Goal: Task Accomplishment & Management: Manage account settings

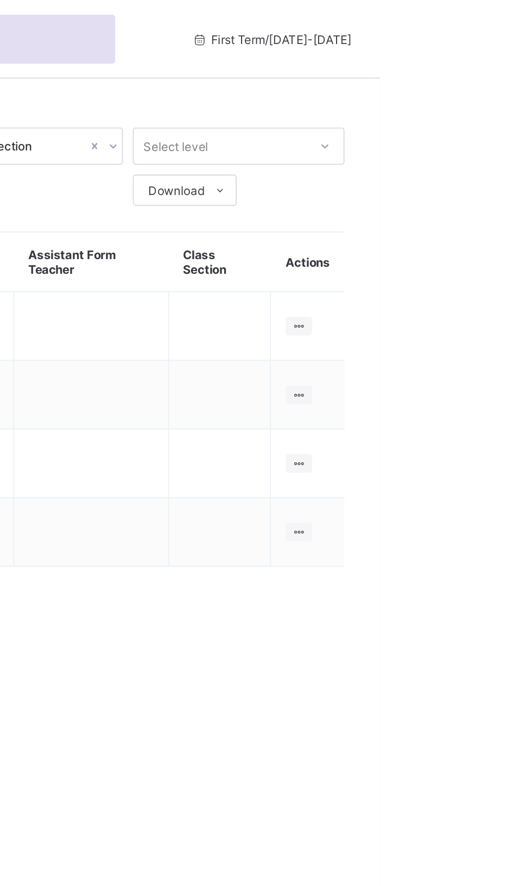
click at [0, 0] on ul "View Class" at bounding box center [0, 0] width 0 height 0
click at [0, 0] on div "View Class" at bounding box center [0, 0] width 0 height 0
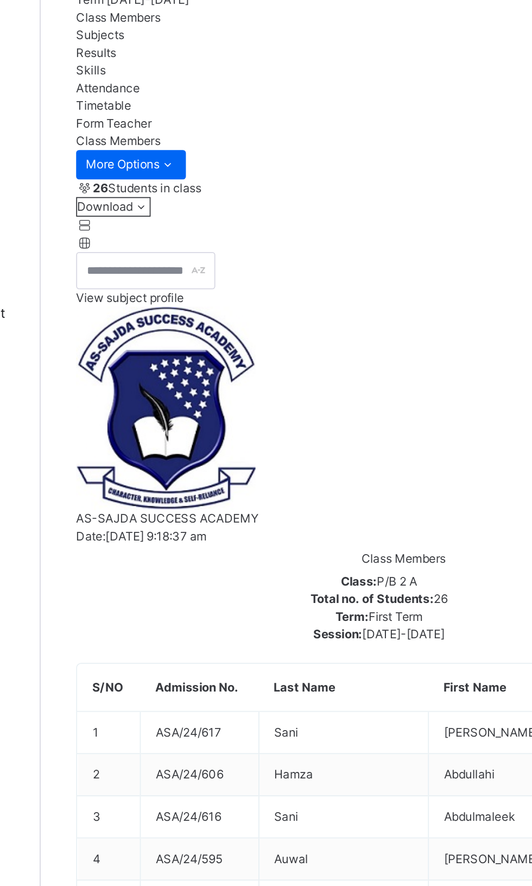
scroll to position [91, 0]
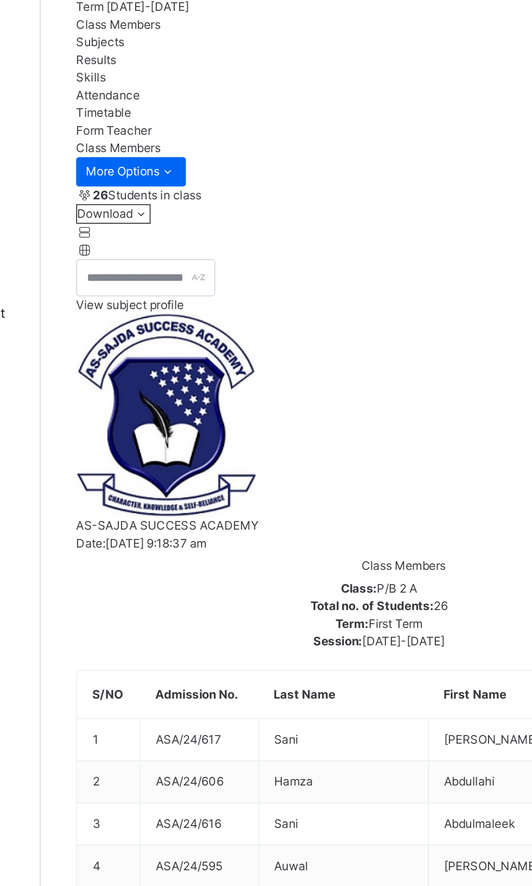
click at [185, 57] on span "Attendance" at bounding box center [167, 52] width 35 height 8
click at [115, 474] on div "Classes Broadsheet CBT Lesson Plan Time Table Assessment Format Help" at bounding box center [65, 464] width 130 height 843
click at [111, 273] on div "Classes Broadsheet CBT Lesson Plan Time Table Assessment Format Help" at bounding box center [65, 464] width 130 height 843
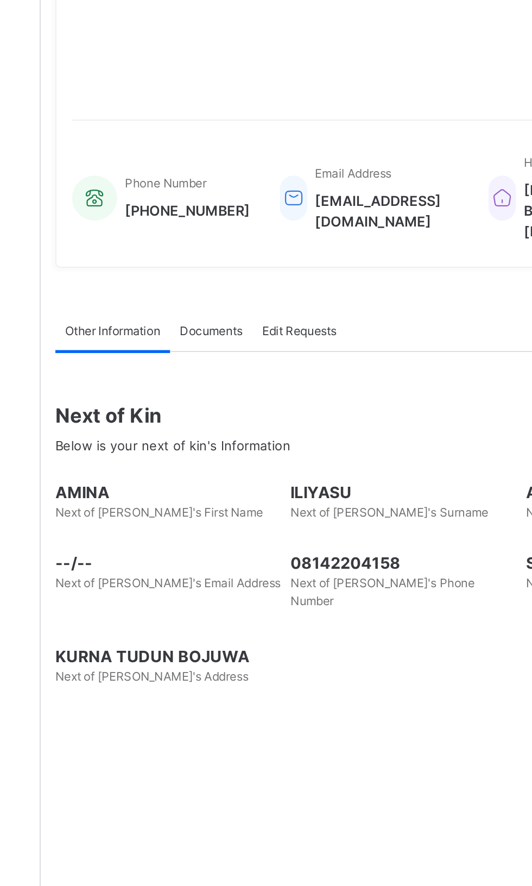
click at [55, 55] on link "Classes" at bounding box center [65, 65] width 130 height 22
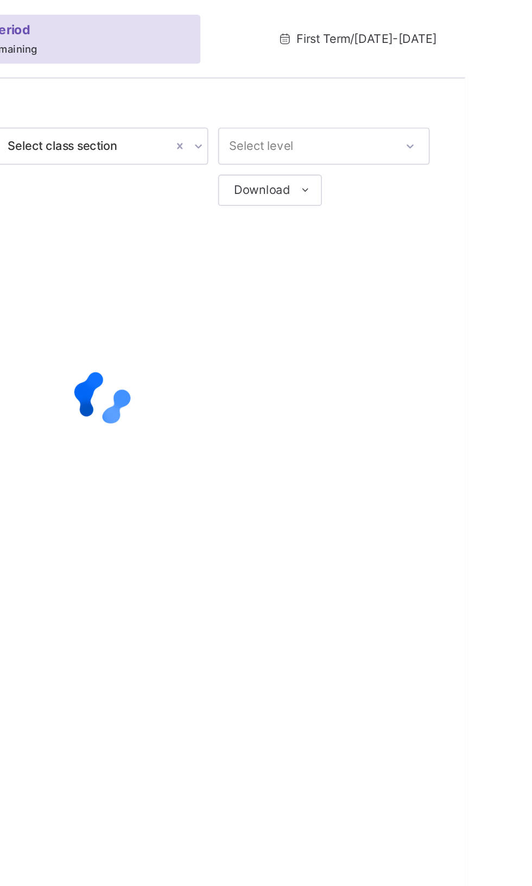
click at [496, 319] on div at bounding box center [331, 220] width 363 height 206
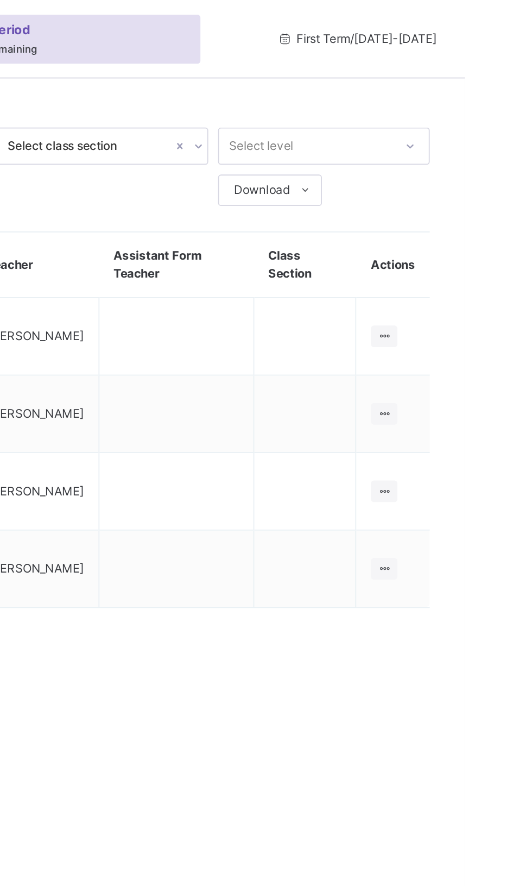
click at [489, 315] on icon at bounding box center [487, 315] width 9 height 8
click at [0, 0] on div "View Class" at bounding box center [0, 0] width 0 height 0
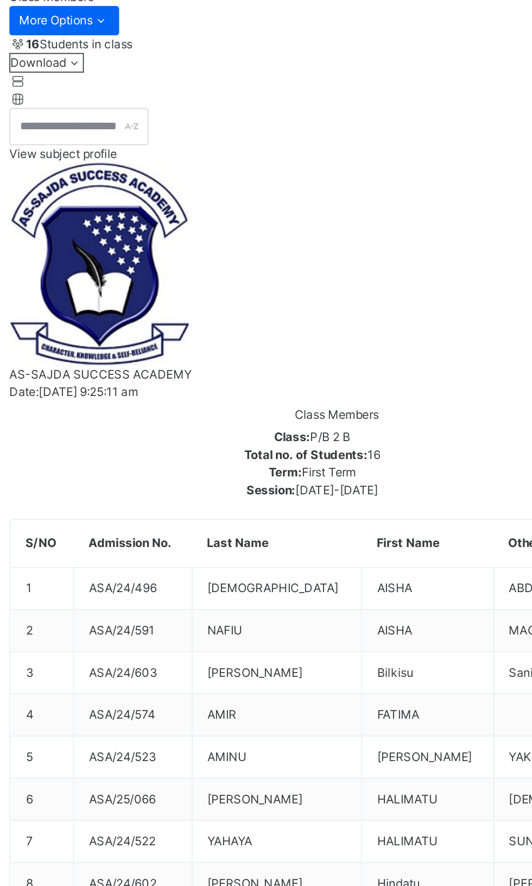
click at [408, 71] on p "Due to inactivity you would be logged out to the system in the next 15mins , cl…" at bounding box center [332, 51] width 154 height 39
click at [423, 121] on div "× Idle Mode Due to inactivity you would be logged out to the system in the next…" at bounding box center [331, 60] width 402 height 121
click at [424, 82] on div "Due to inactivity you would be logged out to the system in the next 15mins , cl…" at bounding box center [332, 53] width 186 height 55
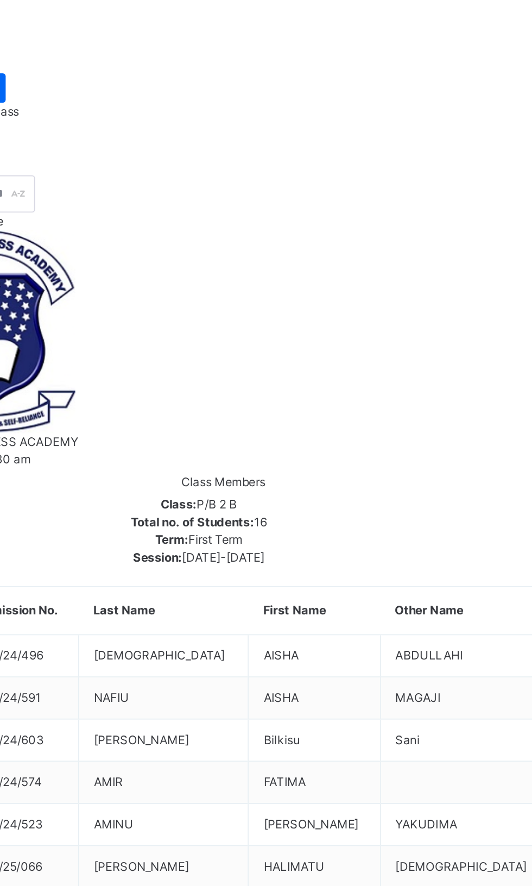
click at [406, 106] on span "Resume" at bounding box center [393, 101] width 24 height 10
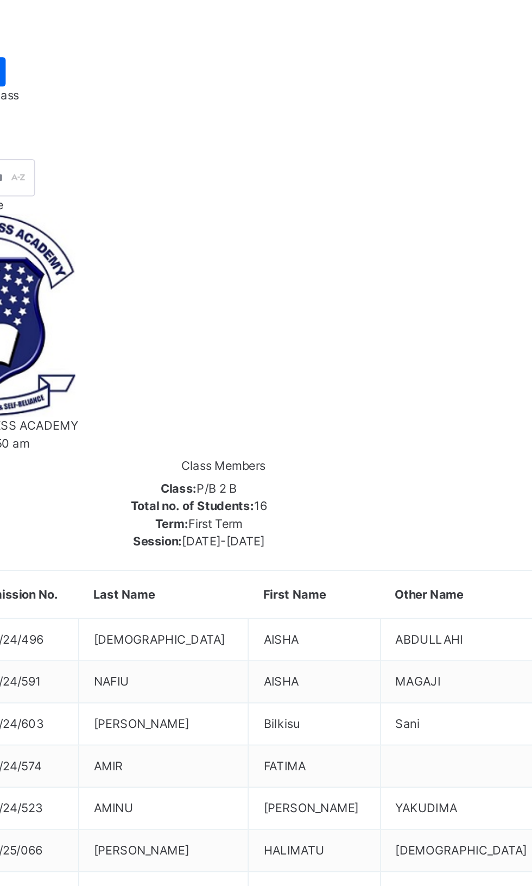
click at [185, 148] on span "Attendance" at bounding box center [167, 144] width 35 height 8
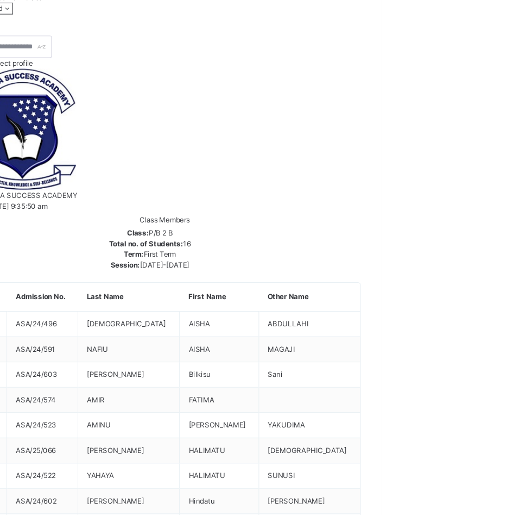
scroll to position [194, 0]
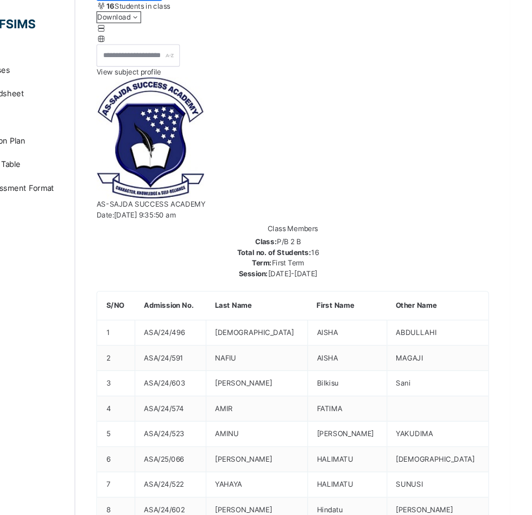
type input "**********"
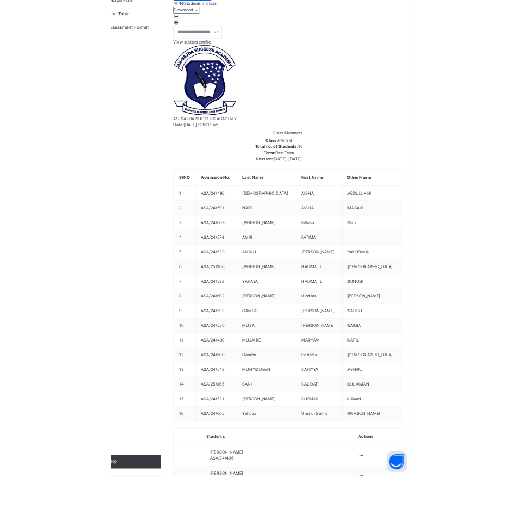
scroll to position [0, 0]
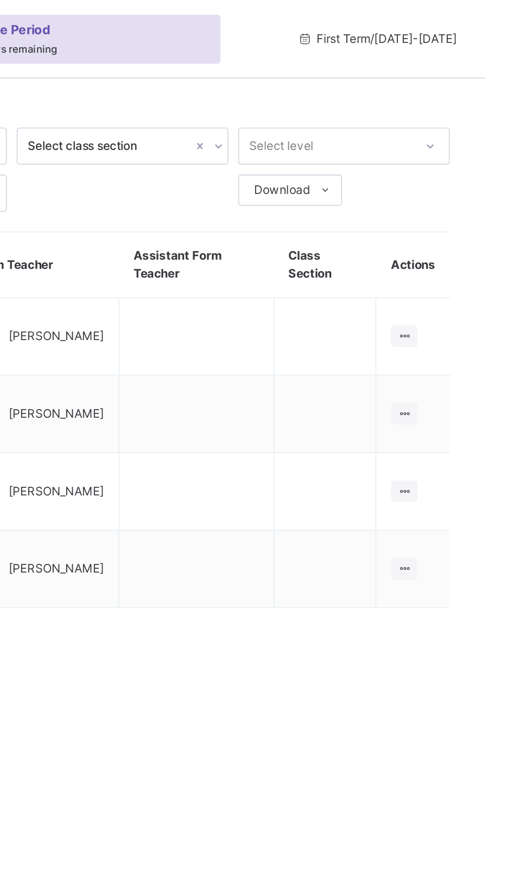
click at [489, 272] on icon at bounding box center [487, 272] width 9 height 8
click at [0, 0] on div "View Class" at bounding box center [0, 0] width 0 height 0
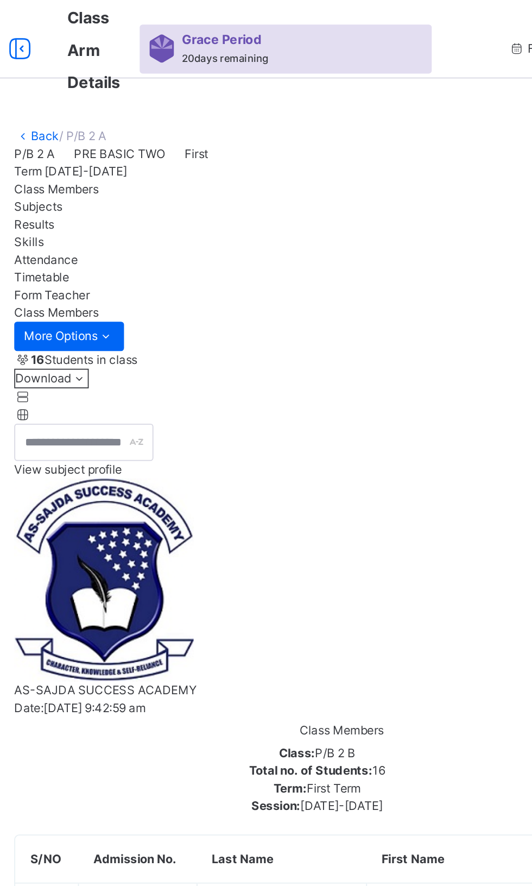
click at [185, 148] on span "Attendance" at bounding box center [167, 144] width 35 height 8
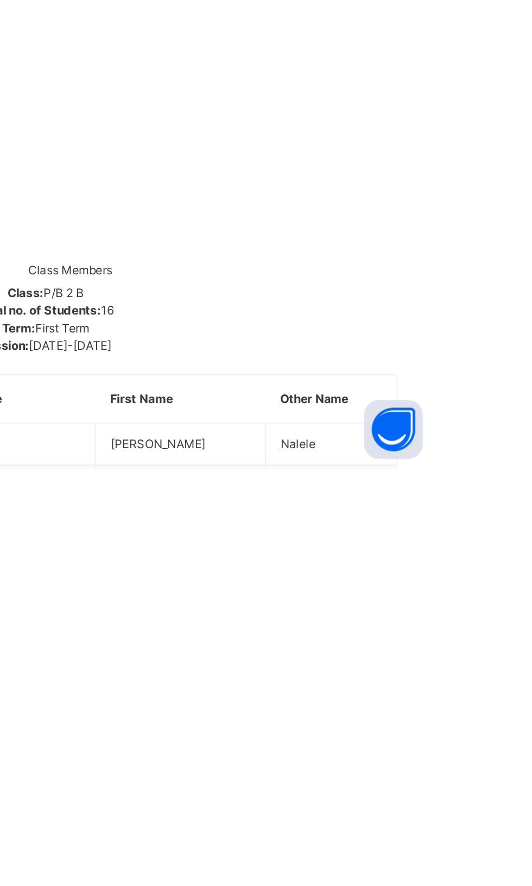
scroll to position [23, 0]
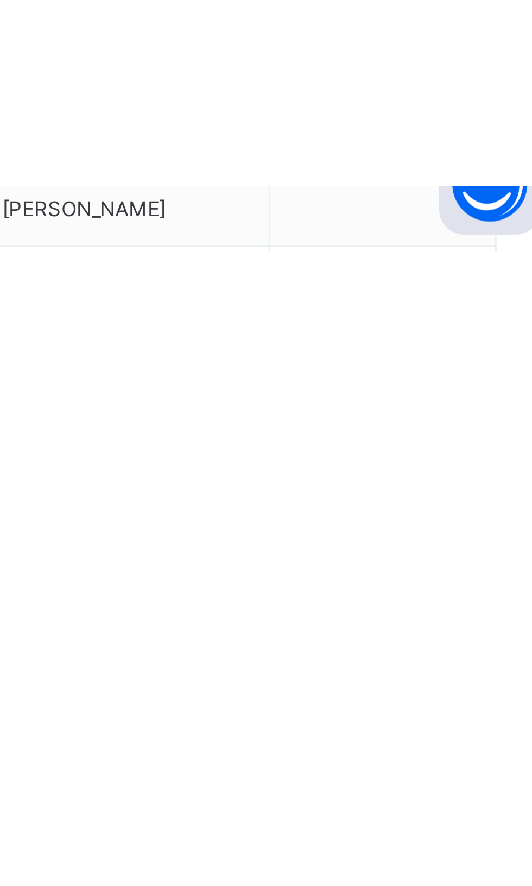
scroll to position [0, 0]
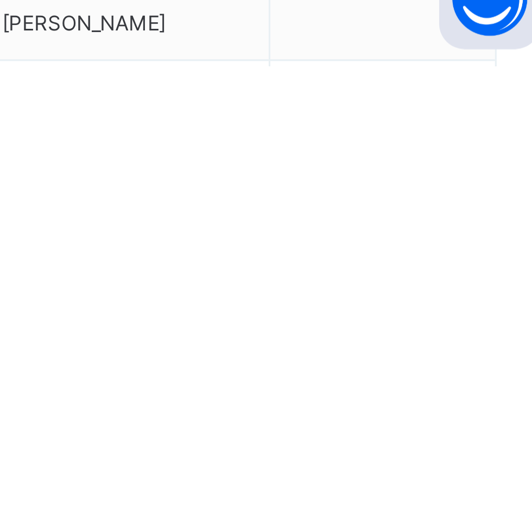
type input "**********"
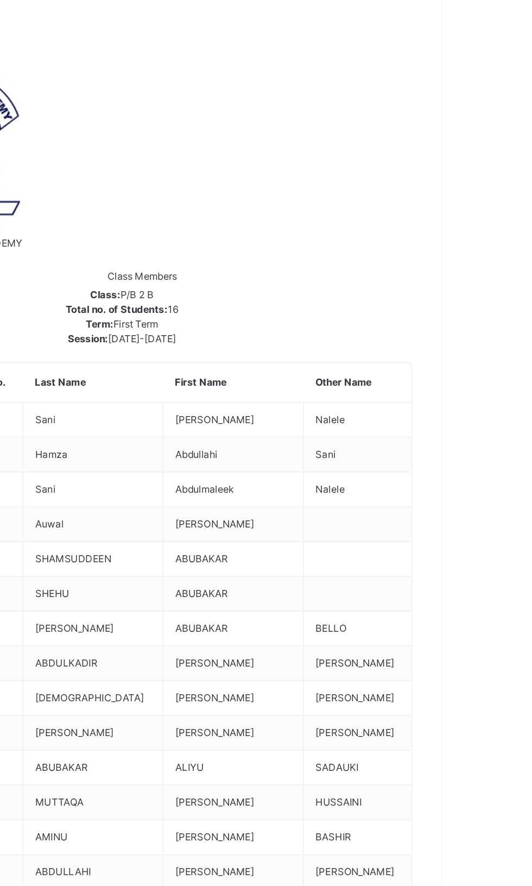
scroll to position [51, 0]
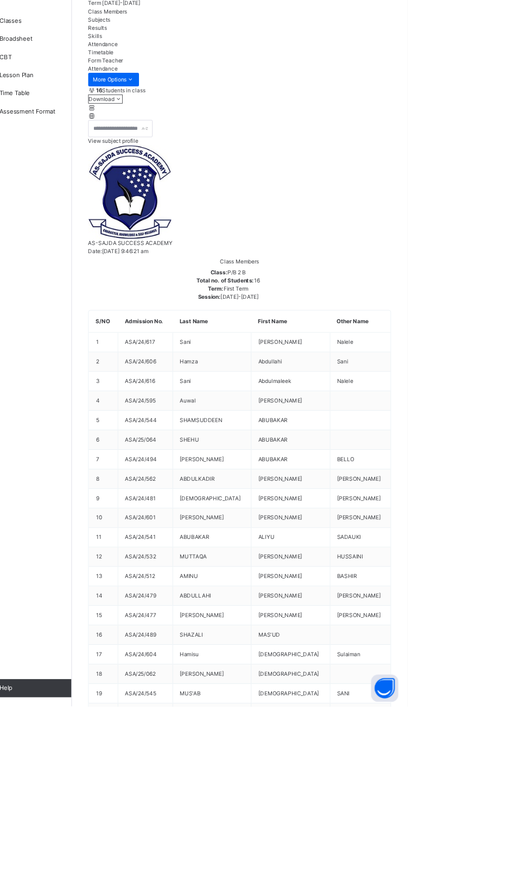
click at [111, 299] on div "Classes Broadsheet CBT Lesson Plan Time Table Assessment Format Help" at bounding box center [65, 464] width 130 height 843
